Goal: Information Seeking & Learning: Check status

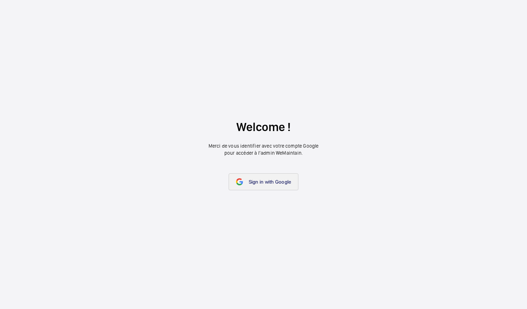
click at [291, 182] on span "Sign in with Google" at bounding box center [270, 182] width 43 height 6
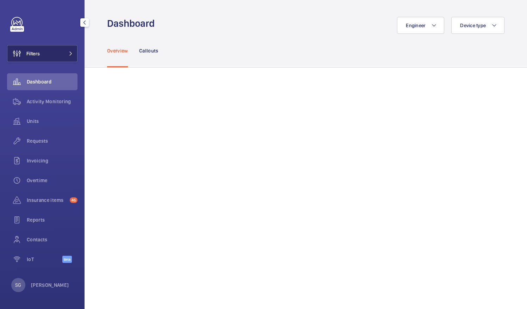
click at [69, 52] on mat-icon at bounding box center [71, 53] width 4 height 4
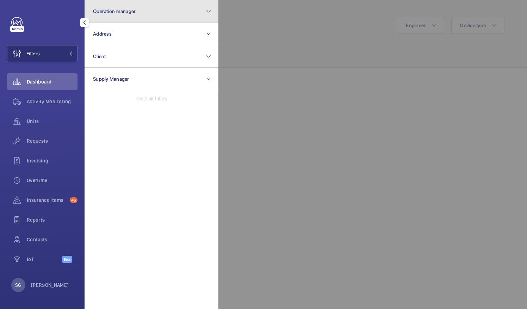
click at [167, 16] on button "Operation manager" at bounding box center [152, 11] width 134 height 23
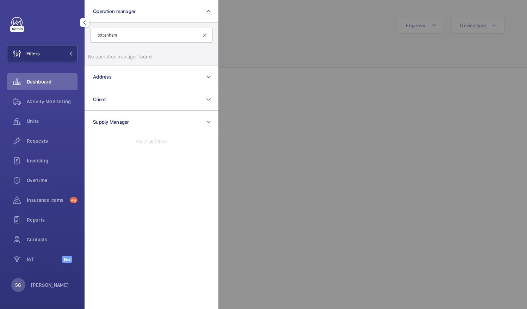
type input "tottenham"
click at [204, 35] on mat-icon at bounding box center [205, 35] width 6 height 6
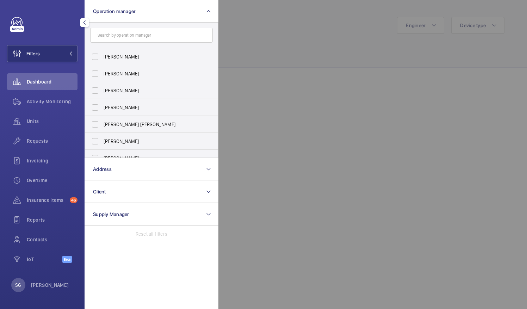
click at [251, 49] on div at bounding box center [481, 154] width 527 height 309
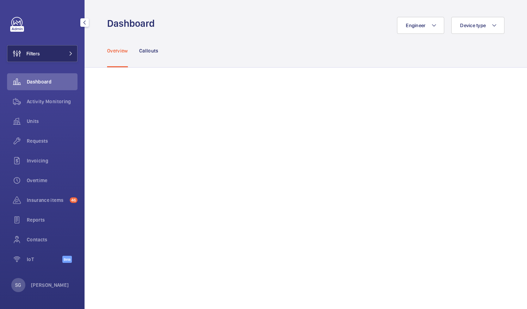
click at [54, 55] on button "Filters" at bounding box center [42, 53] width 70 height 17
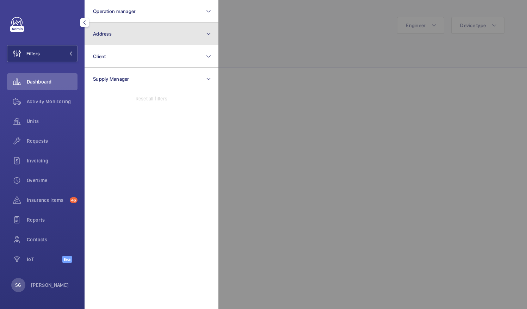
click at [205, 38] on button "Address" at bounding box center [152, 34] width 134 height 23
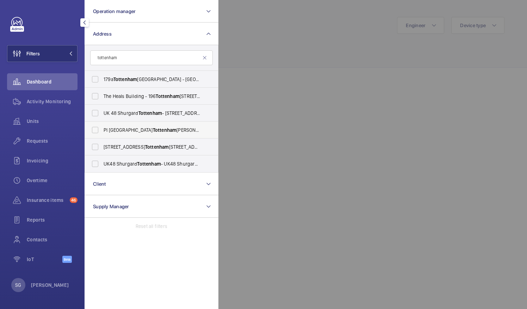
type input "tottenham"
click at [96, 131] on label "PI [GEOGRAPHIC_DATA][PERSON_NAME][STREET_ADDRESS]" at bounding box center [146, 130] width 123 height 17
click at [96, 131] on input "PI [GEOGRAPHIC_DATA][PERSON_NAME][STREET_ADDRESS]" at bounding box center [95, 130] width 14 height 14
checkbox input "true"
click at [288, 80] on div at bounding box center [481, 154] width 527 height 309
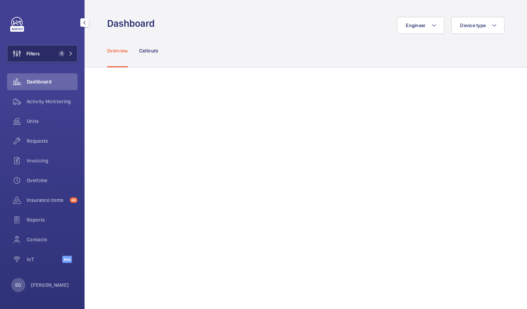
click at [65, 52] on span "1" at bounding box center [64, 54] width 17 height 6
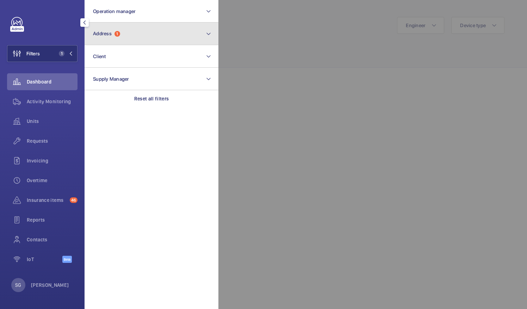
click at [142, 35] on button "Address 1" at bounding box center [152, 34] width 134 height 23
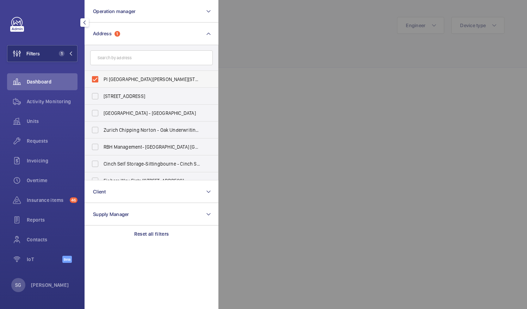
click at [95, 75] on label "PI [GEOGRAPHIC_DATA][PERSON_NAME][STREET_ADDRESS]" at bounding box center [146, 79] width 123 height 17
click at [95, 75] on input "PI [GEOGRAPHIC_DATA][PERSON_NAME][STREET_ADDRESS]" at bounding box center [95, 79] width 14 height 14
checkbox input "false"
click at [273, 28] on div at bounding box center [481, 154] width 527 height 309
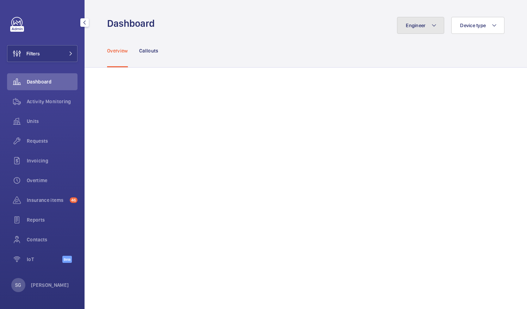
click at [420, 27] on span "Engineer" at bounding box center [416, 26] width 20 height 6
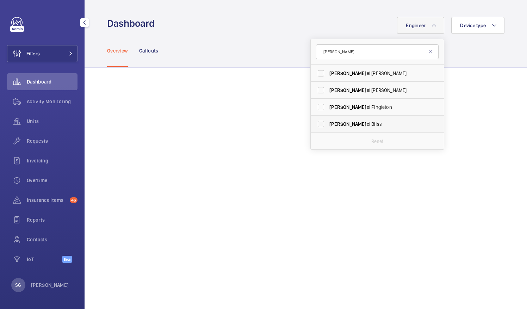
type input "[PERSON_NAME]"
click at [317, 124] on label "[PERSON_NAME]" at bounding box center [372, 124] width 123 height 17
click at [317, 124] on input "[PERSON_NAME]" at bounding box center [321, 124] width 14 height 14
checkbox input "true"
click at [251, 54] on div "Overview Callouts" at bounding box center [305, 50] width 397 height 33
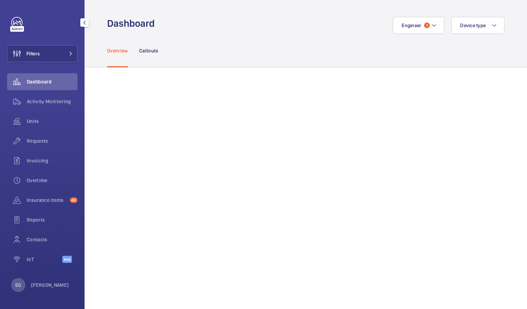
scroll to position [196, 0]
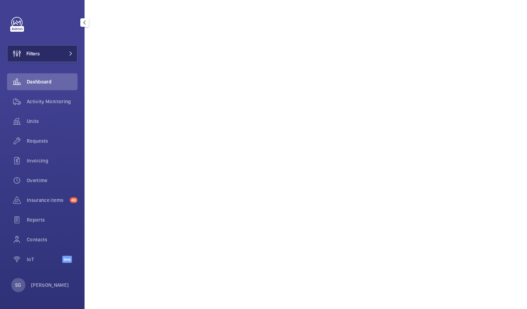
click at [65, 53] on span at bounding box center [68, 53] width 8 height 4
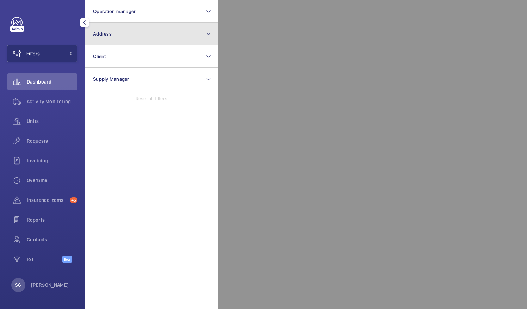
click at [135, 41] on button "Address" at bounding box center [152, 34] width 134 height 23
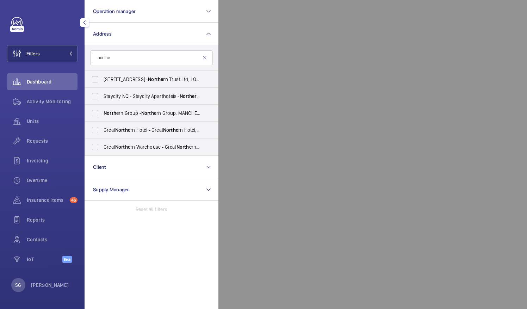
type input "northe"
click at [322, 84] on div at bounding box center [481, 154] width 527 height 309
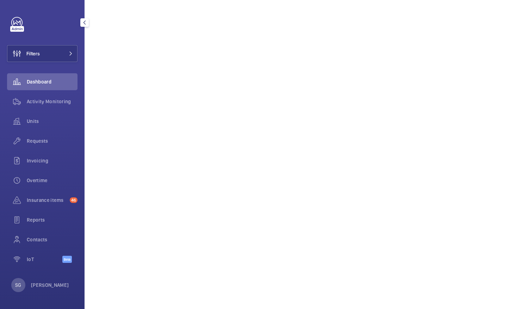
scroll to position [0, 0]
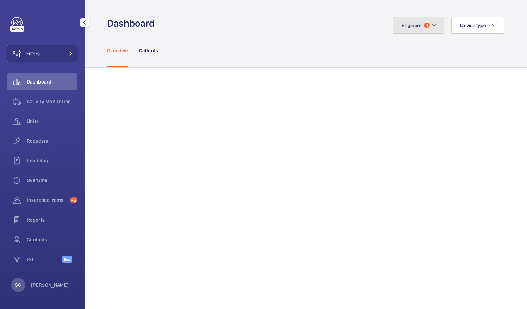
click at [432, 25] on button "Engineer 1" at bounding box center [418, 25] width 51 height 17
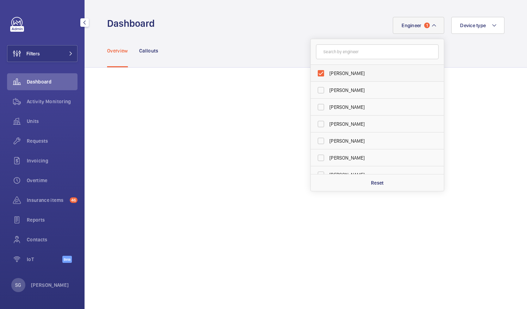
click at [315, 72] on label "[PERSON_NAME]" at bounding box center [372, 73] width 123 height 17
click at [315, 72] on input "[PERSON_NAME]" at bounding box center [321, 73] width 14 height 14
checkbox input "false"
click at [340, 47] on input "text" at bounding box center [377, 51] width 123 height 15
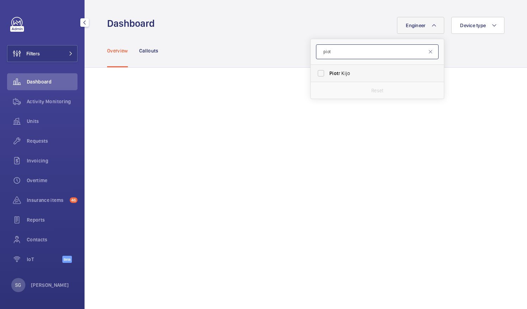
type input "piot"
click at [318, 75] on label "Piot r Kijo" at bounding box center [372, 73] width 123 height 17
click at [318, 75] on input "Piot r Kijo" at bounding box center [321, 73] width 14 height 14
checkbox input "true"
click at [256, 35] on div "Overview Callouts" at bounding box center [305, 50] width 397 height 33
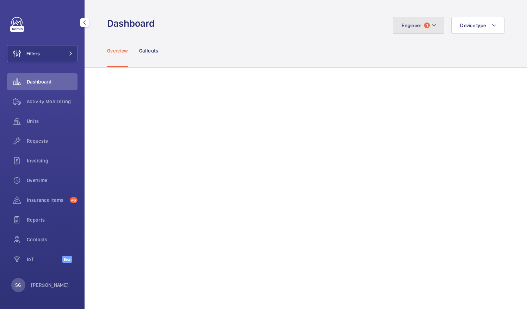
click at [429, 19] on button "Engineer 1" at bounding box center [418, 25] width 51 height 17
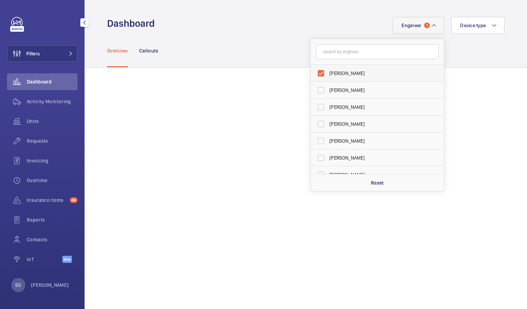
click at [318, 76] on label "[PERSON_NAME]" at bounding box center [372, 73] width 123 height 17
click at [318, 76] on input "[PERSON_NAME]" at bounding box center [321, 73] width 14 height 14
checkbox input "false"
click at [361, 54] on input "text" at bounding box center [377, 51] width 123 height 15
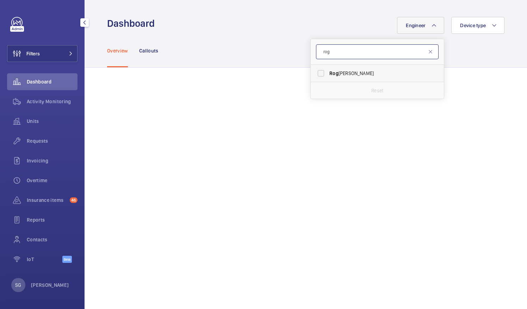
type input "rog"
click at [311, 77] on label "Rog [PERSON_NAME]" at bounding box center [372, 73] width 123 height 17
click at [314, 77] on input "Rog [PERSON_NAME]" at bounding box center [321, 73] width 14 height 14
click at [315, 75] on label "Rog [PERSON_NAME]" at bounding box center [372, 73] width 123 height 17
click at [315, 75] on input "Rog [PERSON_NAME]" at bounding box center [321, 73] width 14 height 14
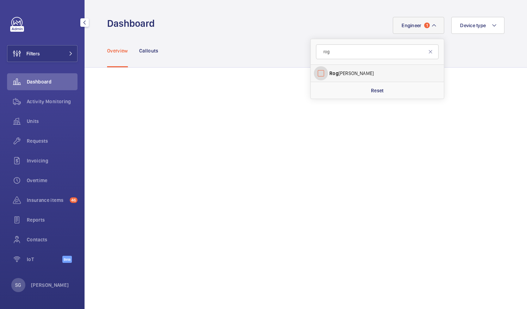
checkbox input "false"
click at [343, 51] on input "rog" at bounding box center [377, 51] width 123 height 15
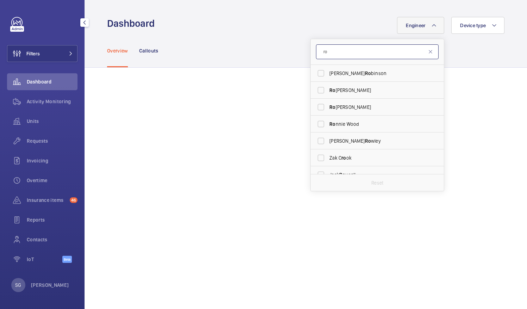
type input "r"
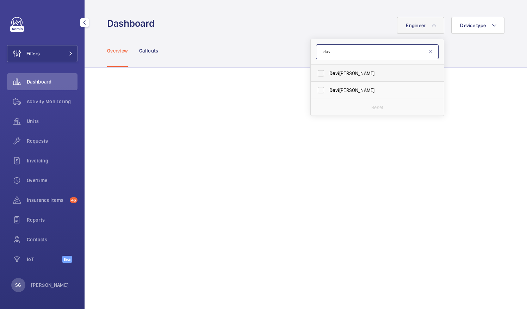
type input "davi"
click at [317, 74] on label "[PERSON_NAME]" at bounding box center [372, 73] width 123 height 17
click at [317, 74] on input "[PERSON_NAME]" at bounding box center [321, 73] width 14 height 14
checkbox input "true"
click at [55, 108] on div "Activity Monitoring" at bounding box center [42, 101] width 70 height 17
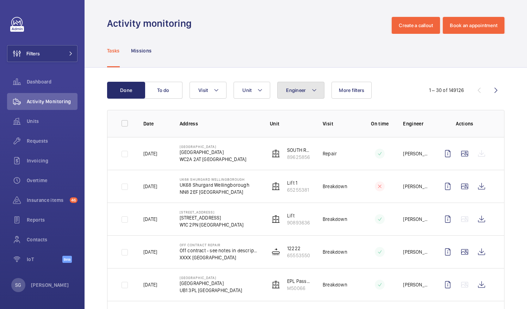
click at [321, 83] on button "Engineer" at bounding box center [300, 90] width 47 height 17
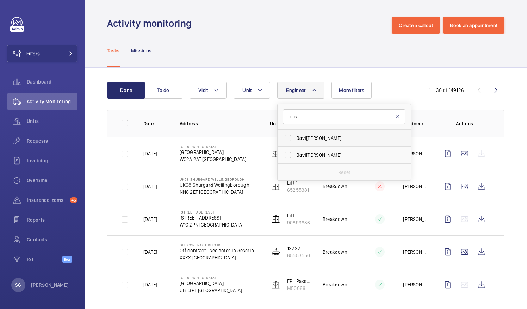
type input "davi"
click at [291, 136] on label "[PERSON_NAME]" at bounding box center [339, 138] width 123 height 17
click at [291, 136] on input "[PERSON_NAME]" at bounding box center [288, 138] width 14 height 14
checkbox input "true"
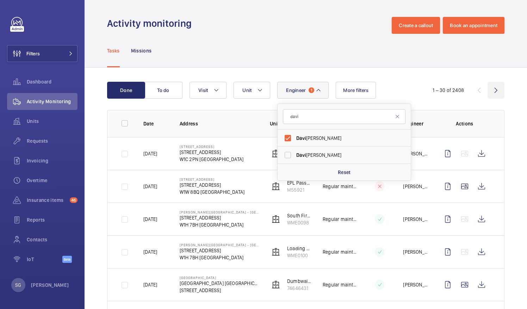
click at [491, 93] on wm-front-icon-button at bounding box center [496, 90] width 17 height 17
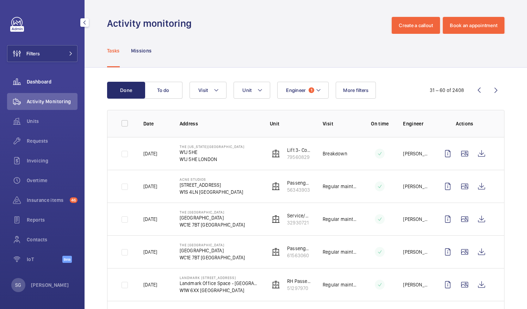
click at [41, 80] on span "Dashboard" at bounding box center [52, 81] width 51 height 7
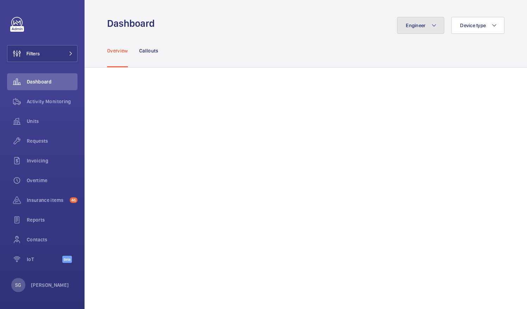
click at [431, 25] on mat-icon at bounding box center [434, 25] width 6 height 8
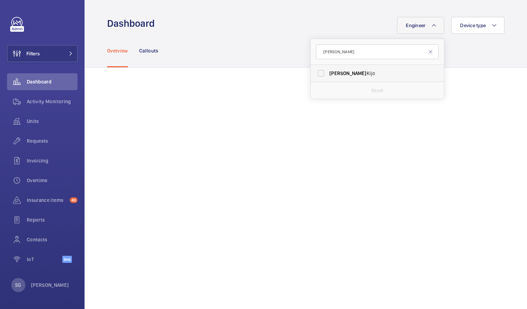
type input "[PERSON_NAME]"
click at [318, 74] on label "[PERSON_NAME]" at bounding box center [372, 73] width 123 height 17
click at [318, 74] on input "[PERSON_NAME]" at bounding box center [321, 73] width 14 height 14
click at [315, 73] on label "[PERSON_NAME]" at bounding box center [372, 73] width 123 height 17
click at [315, 73] on input "[PERSON_NAME]" at bounding box center [321, 73] width 14 height 14
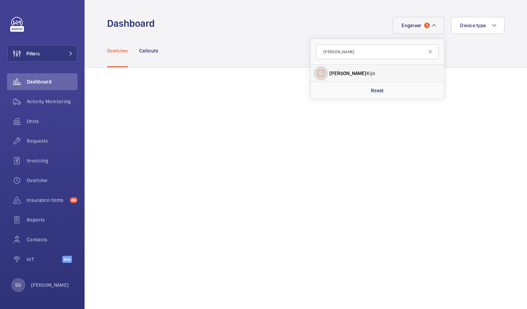
checkbox input "false"
click at [353, 47] on input "[PERSON_NAME]" at bounding box center [377, 51] width 123 height 15
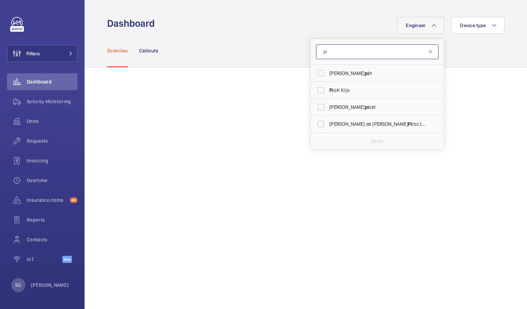
type input "p"
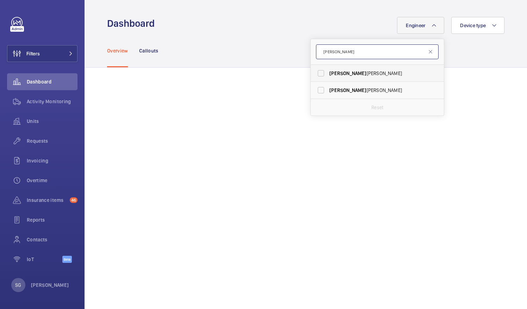
type input "[PERSON_NAME]"
click at [317, 72] on label "[PERSON_NAME]" at bounding box center [372, 73] width 123 height 17
click at [317, 72] on input "[PERSON_NAME]" at bounding box center [321, 73] width 14 height 14
checkbox input "true"
click at [63, 106] on div "Activity Monitoring" at bounding box center [42, 101] width 70 height 17
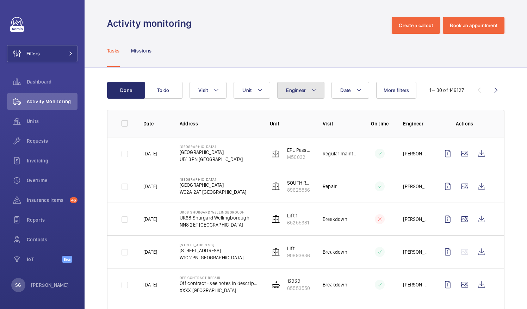
click at [285, 84] on button "Engineer" at bounding box center [300, 90] width 47 height 17
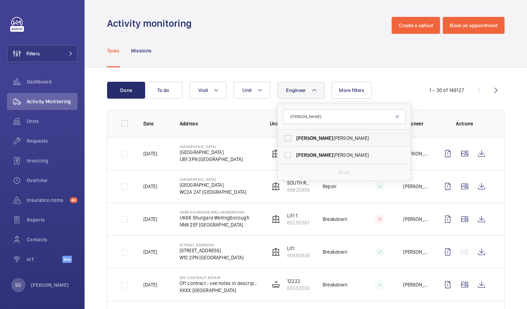
type input "[PERSON_NAME]"
click at [290, 141] on label "[PERSON_NAME]" at bounding box center [339, 138] width 123 height 17
click at [290, 141] on input "[PERSON_NAME]" at bounding box center [288, 138] width 14 height 14
checkbox input "true"
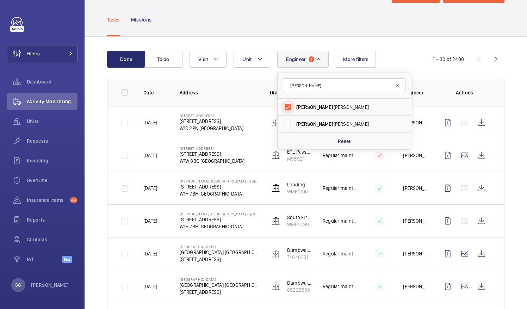
scroll to position [26, 0]
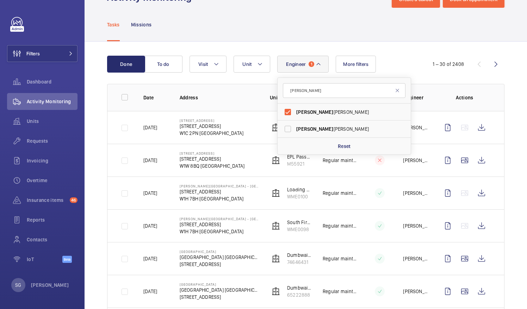
click at [401, 18] on div "Tasks Missions" at bounding box center [305, 24] width 397 height 33
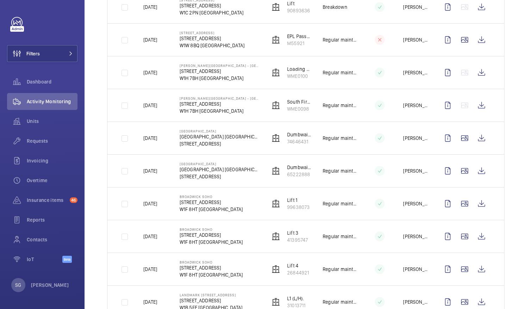
scroll to position [0, 0]
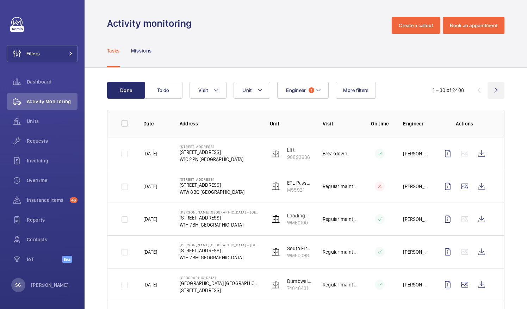
click at [492, 90] on wm-front-icon-button at bounding box center [496, 90] width 17 height 17
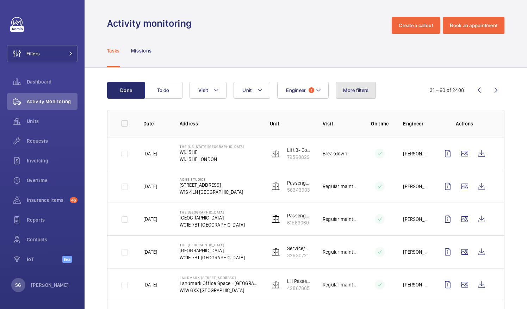
click at [357, 91] on span "More filters" at bounding box center [355, 90] width 25 height 6
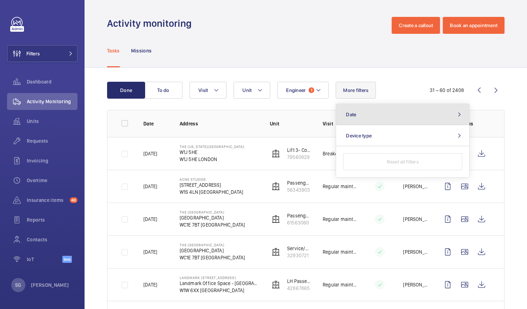
click at [366, 108] on button "Date" at bounding box center [402, 114] width 133 height 21
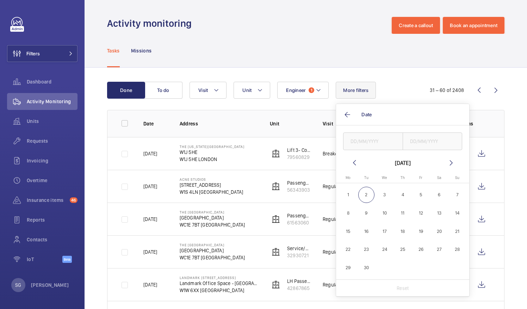
click at [353, 167] on mat-calendar "[DATE] [DATE] Mo [DATE] Tu [DATE] We [DATE] Th [DATE] Fr [DATE] Sa [DATE] [DATE…" at bounding box center [402, 219] width 133 height 121
click at [353, 163] on mat-icon at bounding box center [354, 163] width 8 height 8
click at [421, 191] on span "1" at bounding box center [421, 195] width 17 height 17
type input "[DATE]"
click at [460, 267] on span "31" at bounding box center [457, 267] width 17 height 17
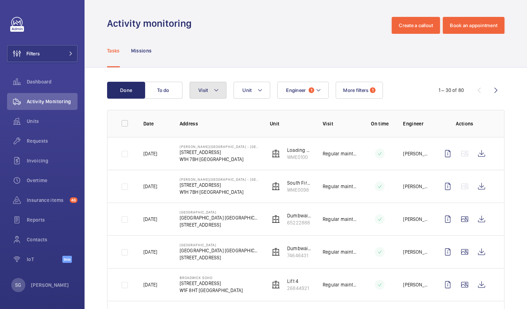
click at [220, 97] on button "Visit" at bounding box center [208, 90] width 37 height 17
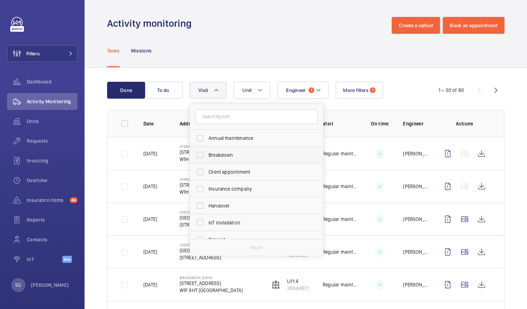
click at [247, 154] on span "Breakdown" at bounding box center [257, 154] width 97 height 7
click at [207, 154] on input "Breakdown" at bounding box center [200, 155] width 14 height 14
checkbox input "true"
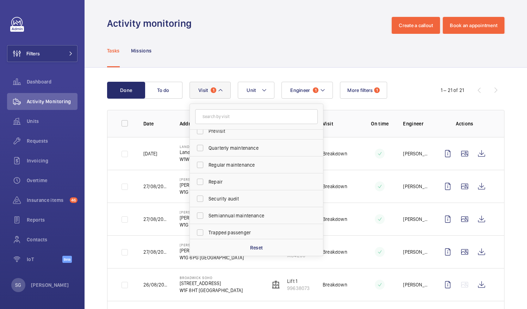
scroll to position [111, 0]
click at [233, 230] on span "Trapped passenger" at bounding box center [257, 230] width 97 height 7
click at [207, 230] on input "Trapped passenger" at bounding box center [200, 230] width 14 height 14
checkbox input "true"
click at [278, 33] on div "Activity monitoring Create a callout Book an appointment" at bounding box center [305, 25] width 397 height 17
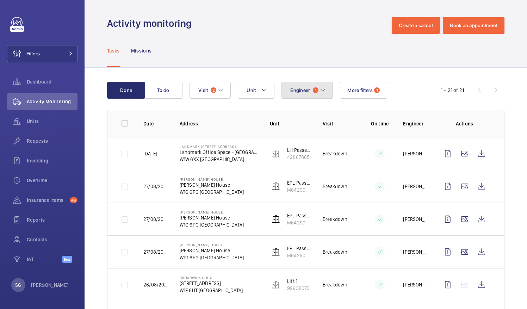
click at [311, 91] on button "Engineer 1" at bounding box center [306, 90] width 51 height 17
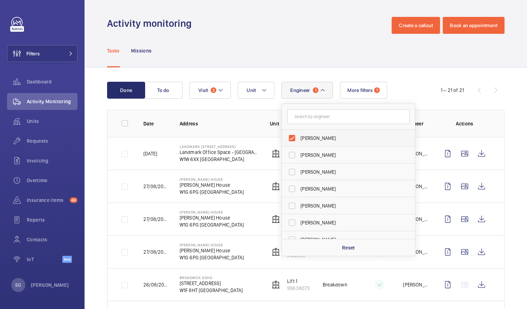
click at [290, 139] on label "[PERSON_NAME]" at bounding box center [343, 138] width 123 height 17
click at [290, 139] on input "[PERSON_NAME]" at bounding box center [292, 138] width 14 height 14
checkbox input "false"
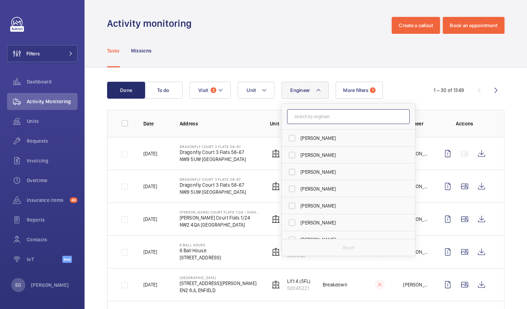
click at [321, 122] on input "text" at bounding box center [348, 116] width 123 height 15
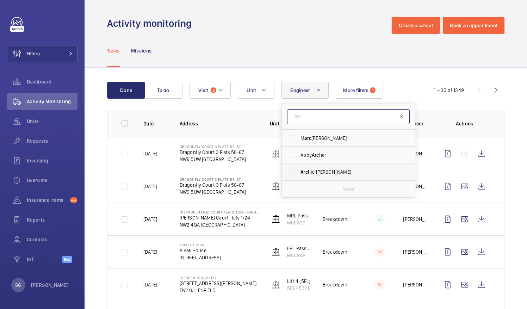
type input "arc"
click at [297, 174] on label "Arc hie [PERSON_NAME]" at bounding box center [343, 171] width 123 height 17
click at [297, 174] on input "Arc hie [PERSON_NAME]" at bounding box center [292, 172] width 14 height 14
checkbox input "true"
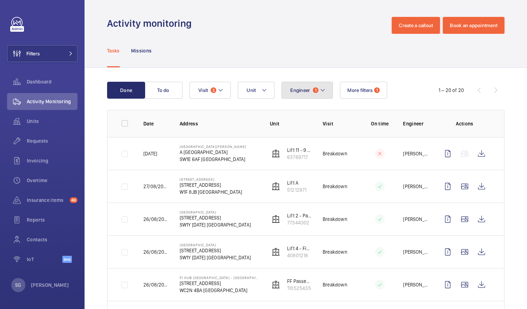
click at [318, 97] on button "Engineer 1" at bounding box center [306, 90] width 51 height 17
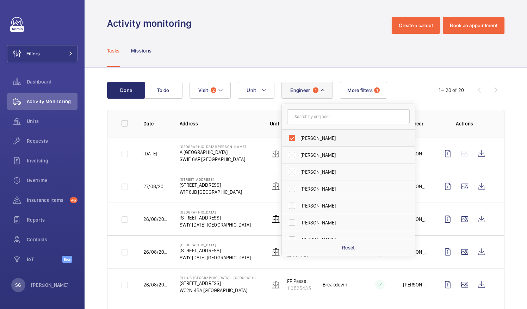
click at [290, 136] on label "[PERSON_NAME]" at bounding box center [343, 138] width 123 height 17
click at [290, 136] on input "[PERSON_NAME]" at bounding box center [292, 138] width 14 height 14
checkbox input "false"
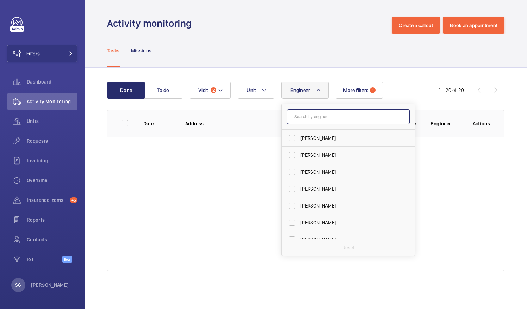
click at [317, 114] on input "text" at bounding box center [348, 116] width 123 height 15
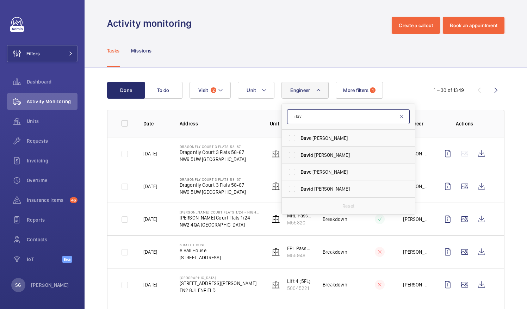
type input "dav"
click at [290, 153] on label "Dav id [PERSON_NAME]" at bounding box center [343, 155] width 123 height 17
click at [290, 153] on input "Dav id [PERSON_NAME]" at bounding box center [292, 155] width 14 height 14
checkbox input "true"
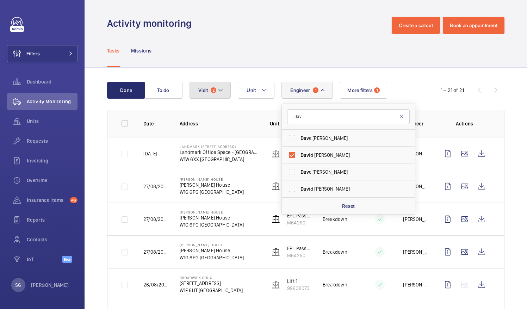
click at [221, 87] on mat-icon at bounding box center [221, 90] width 6 height 8
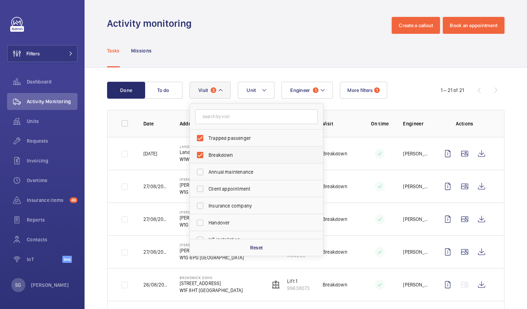
click at [203, 154] on label "Breakdown" at bounding box center [251, 155] width 123 height 17
click at [203, 154] on input "Breakdown" at bounding box center [200, 155] width 14 height 14
checkbox input "false"
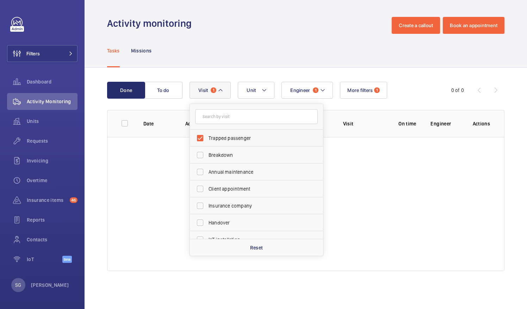
click at [203, 140] on label "Trapped passenger" at bounding box center [251, 138] width 123 height 17
click at [203, 140] on input "Trapped passenger" at bounding box center [200, 138] width 14 height 14
checkbox input "false"
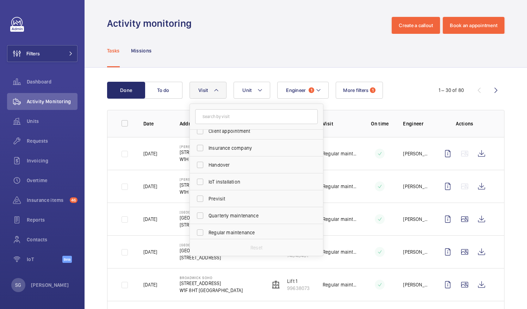
scroll to position [64, 0]
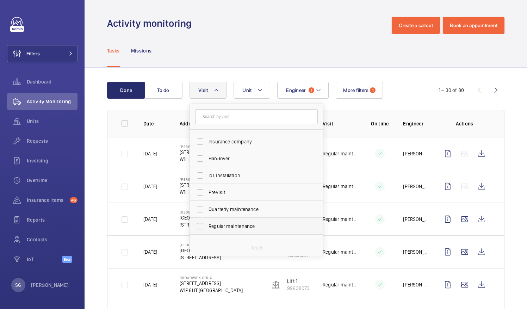
click at [199, 228] on label "Regular maintenance" at bounding box center [251, 226] width 123 height 17
click at [199, 228] on input "Regular maintenance" at bounding box center [200, 226] width 14 height 14
checkbox input "true"
click at [272, 39] on div "Tasks Missions" at bounding box center [305, 50] width 397 height 33
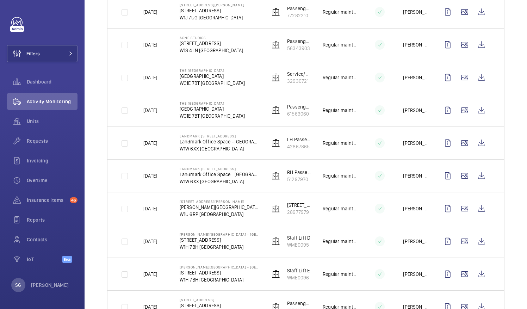
scroll to position [824, 0]
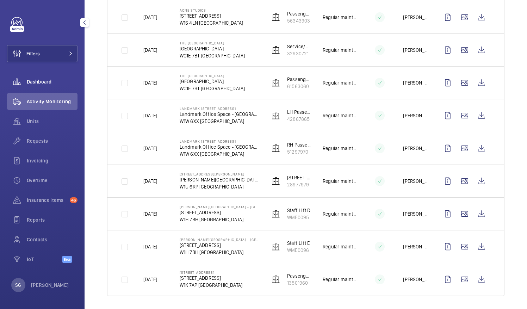
click at [46, 82] on span "Dashboard" at bounding box center [52, 81] width 51 height 7
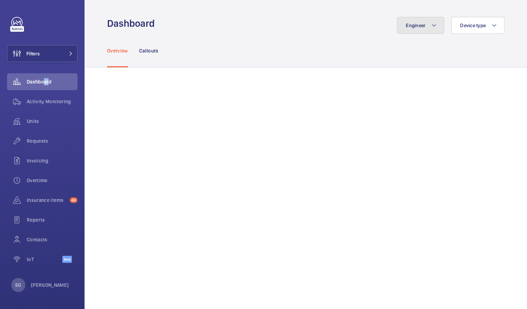
click at [431, 27] on button "Engineer" at bounding box center [420, 25] width 47 height 17
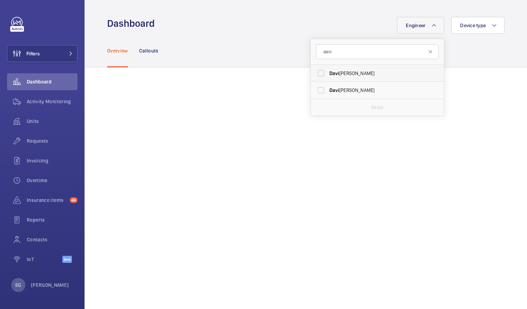
type input "davi"
click at [316, 74] on label "[PERSON_NAME]" at bounding box center [372, 73] width 123 height 17
click at [316, 74] on input "[PERSON_NAME]" at bounding box center [321, 73] width 14 height 14
checkbox input "true"
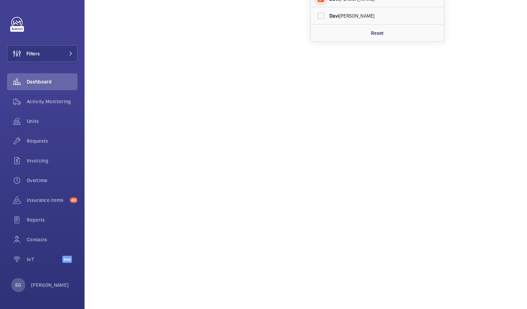
scroll to position [118, 0]
